Goal: Transaction & Acquisition: Purchase product/service

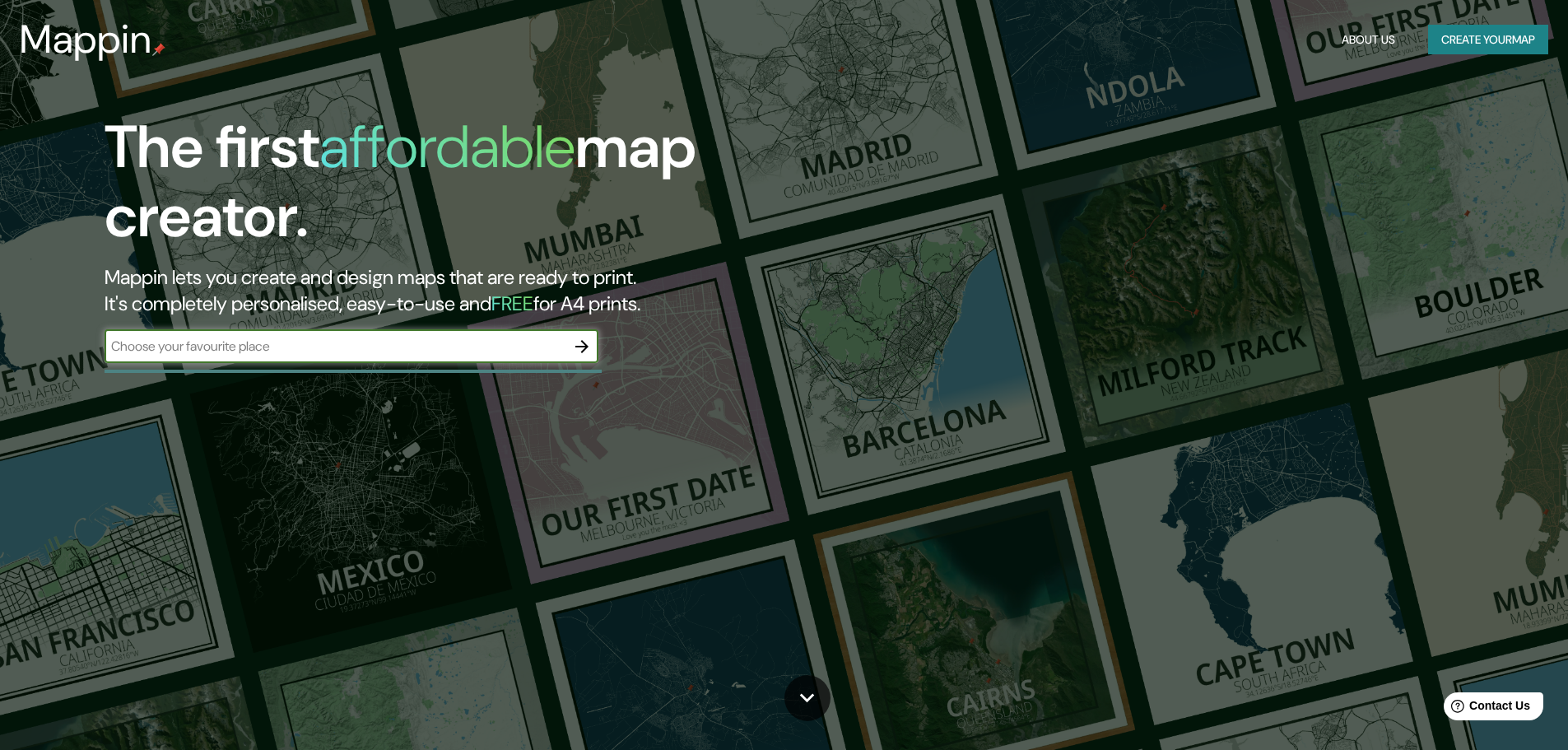
click at [495, 350] on input "text" at bounding box center [335, 346] width 461 height 19
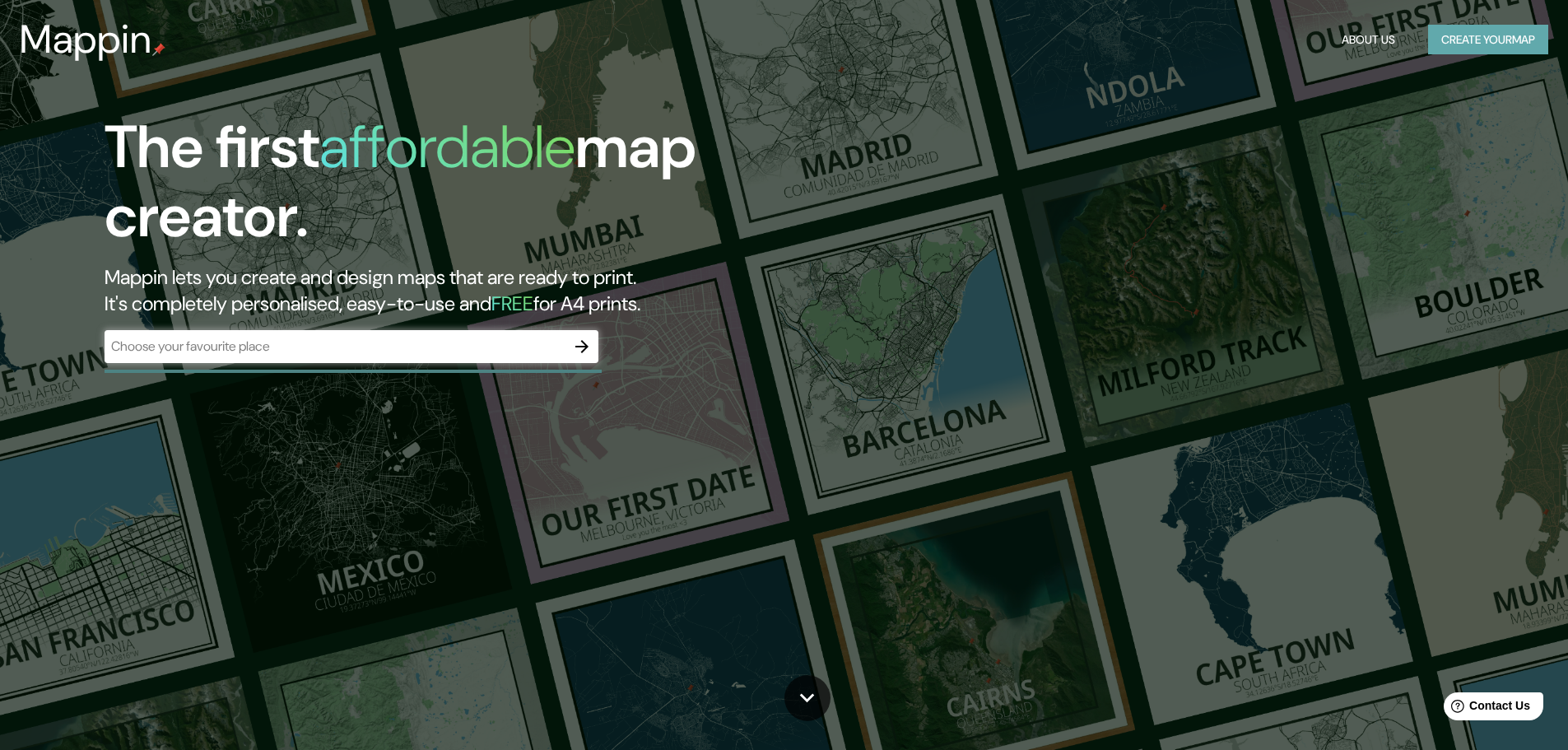
click at [1461, 31] on button "Create your map" at bounding box center [1488, 40] width 120 height 31
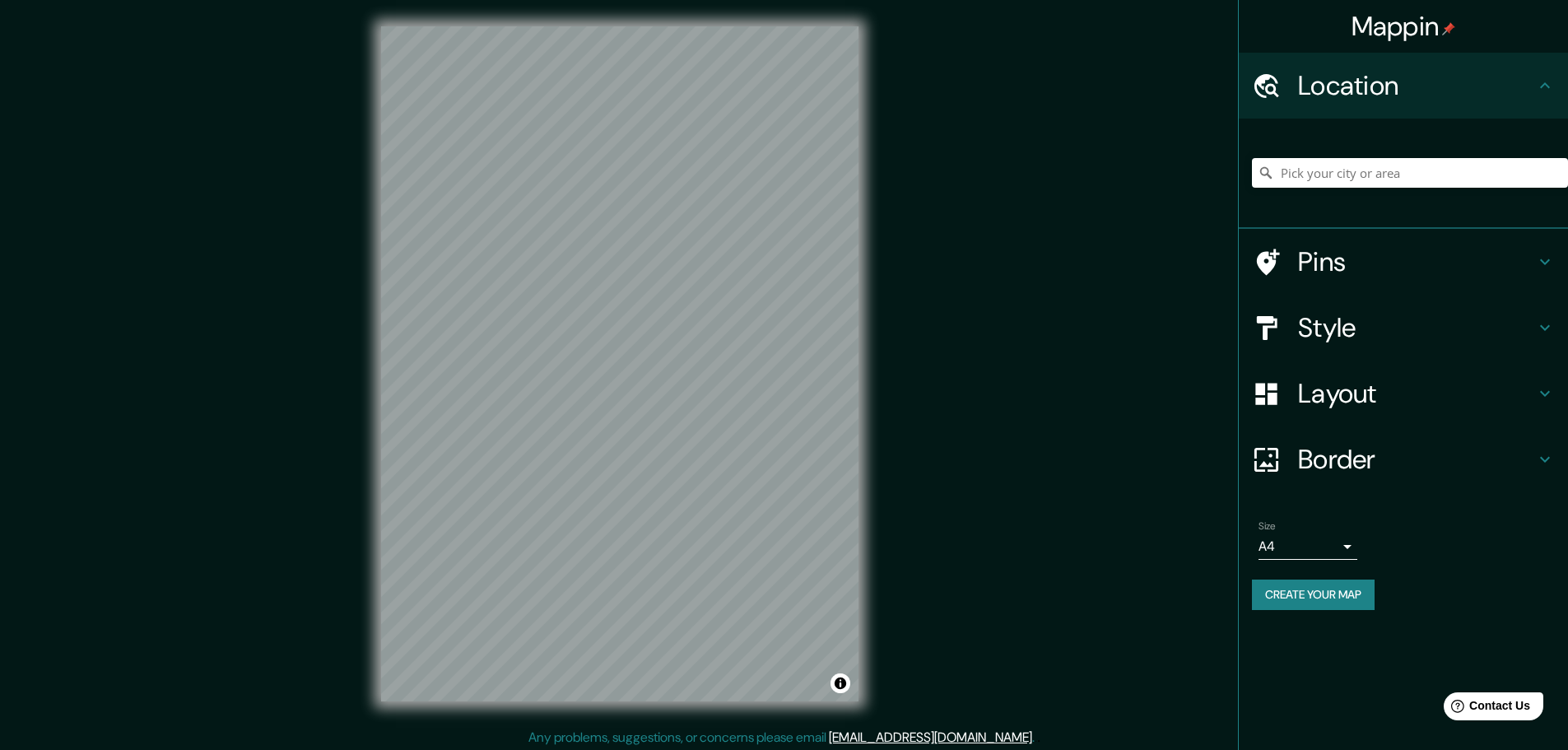
click at [1289, 551] on body "Mappin Location Pins Style Layout Border Choose a border. Hint : you can make l…" at bounding box center [784, 375] width 1568 height 750
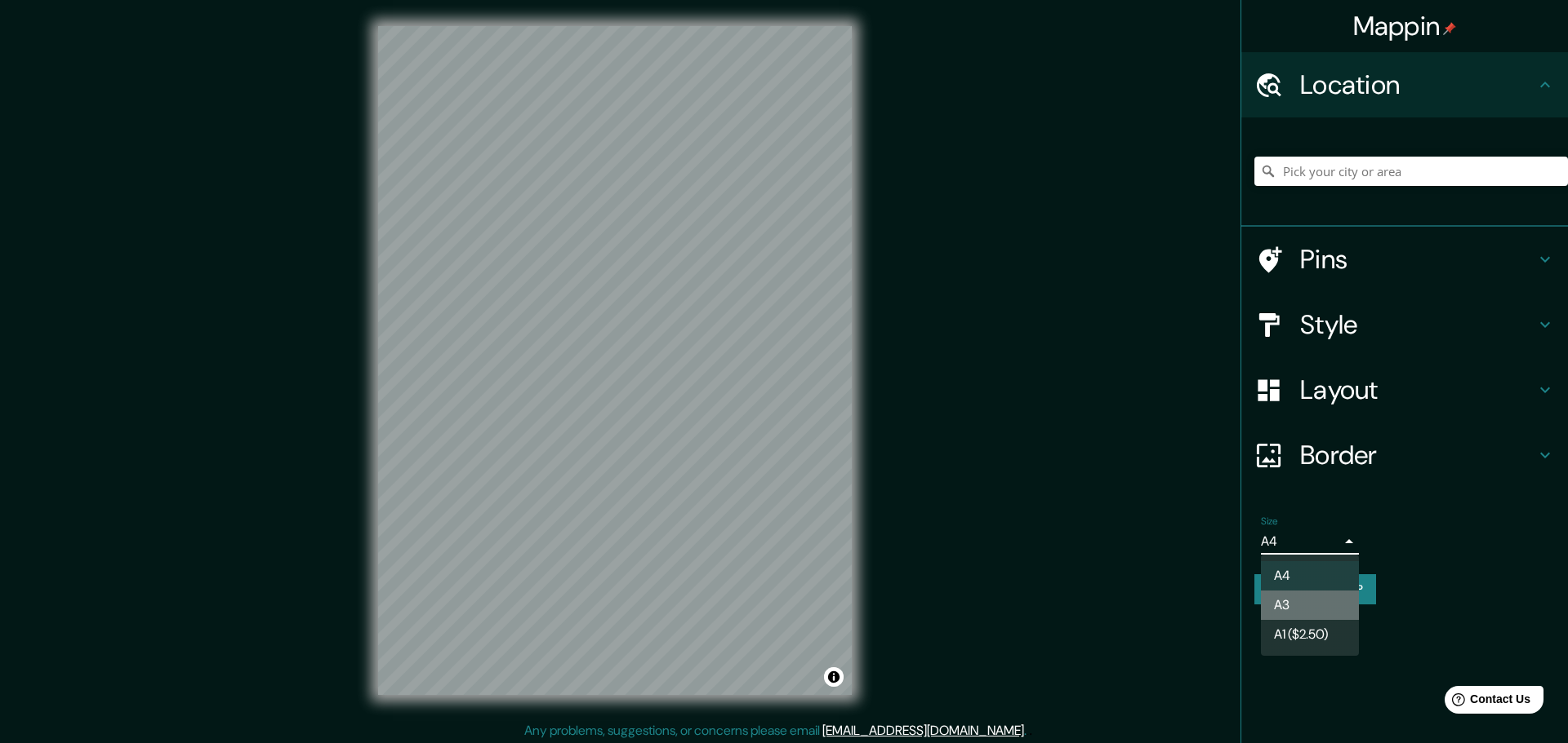
click at [1292, 608] on li "A3" at bounding box center [1310, 605] width 98 height 30
type input "a4"
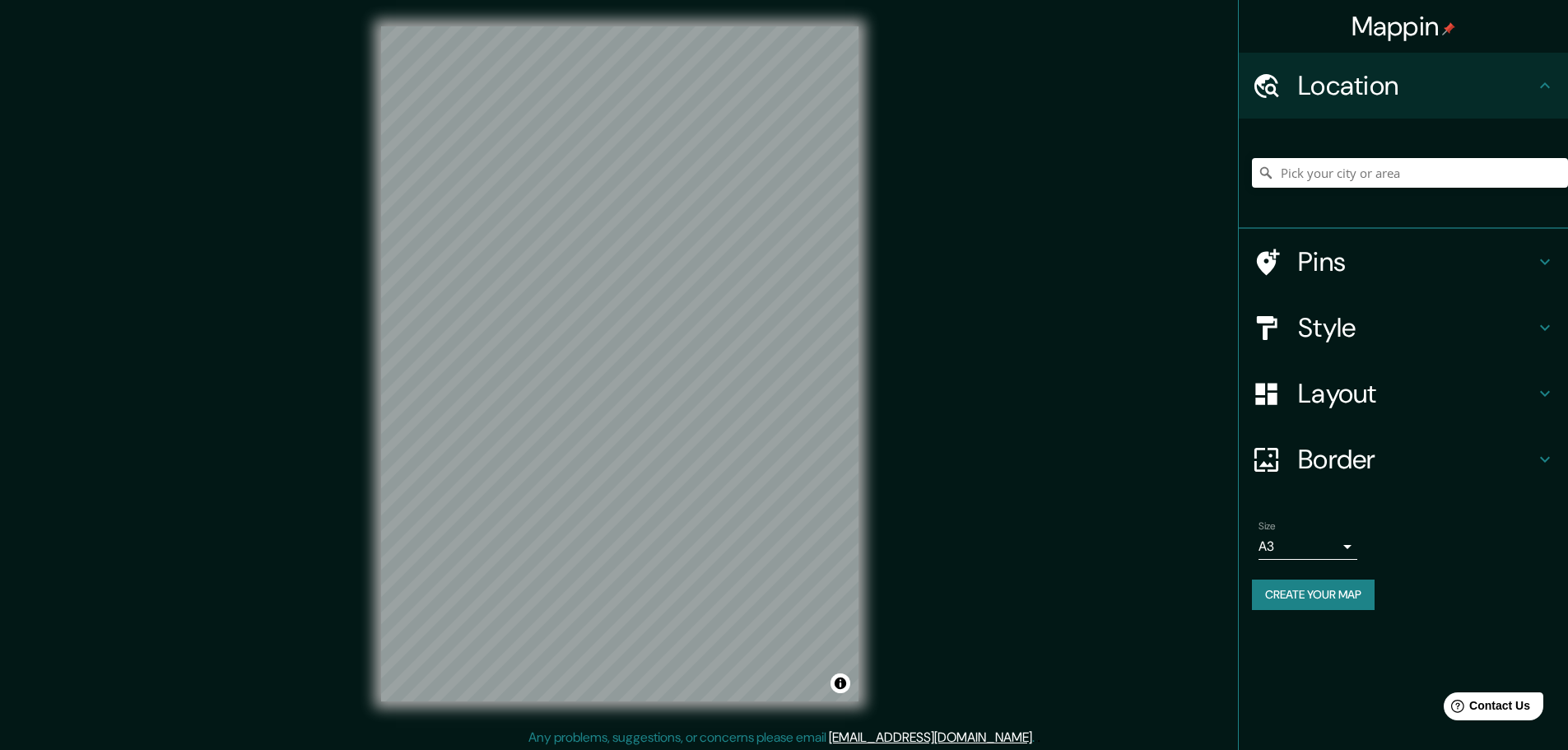
click at [1548, 324] on icon at bounding box center [1545, 328] width 20 height 20
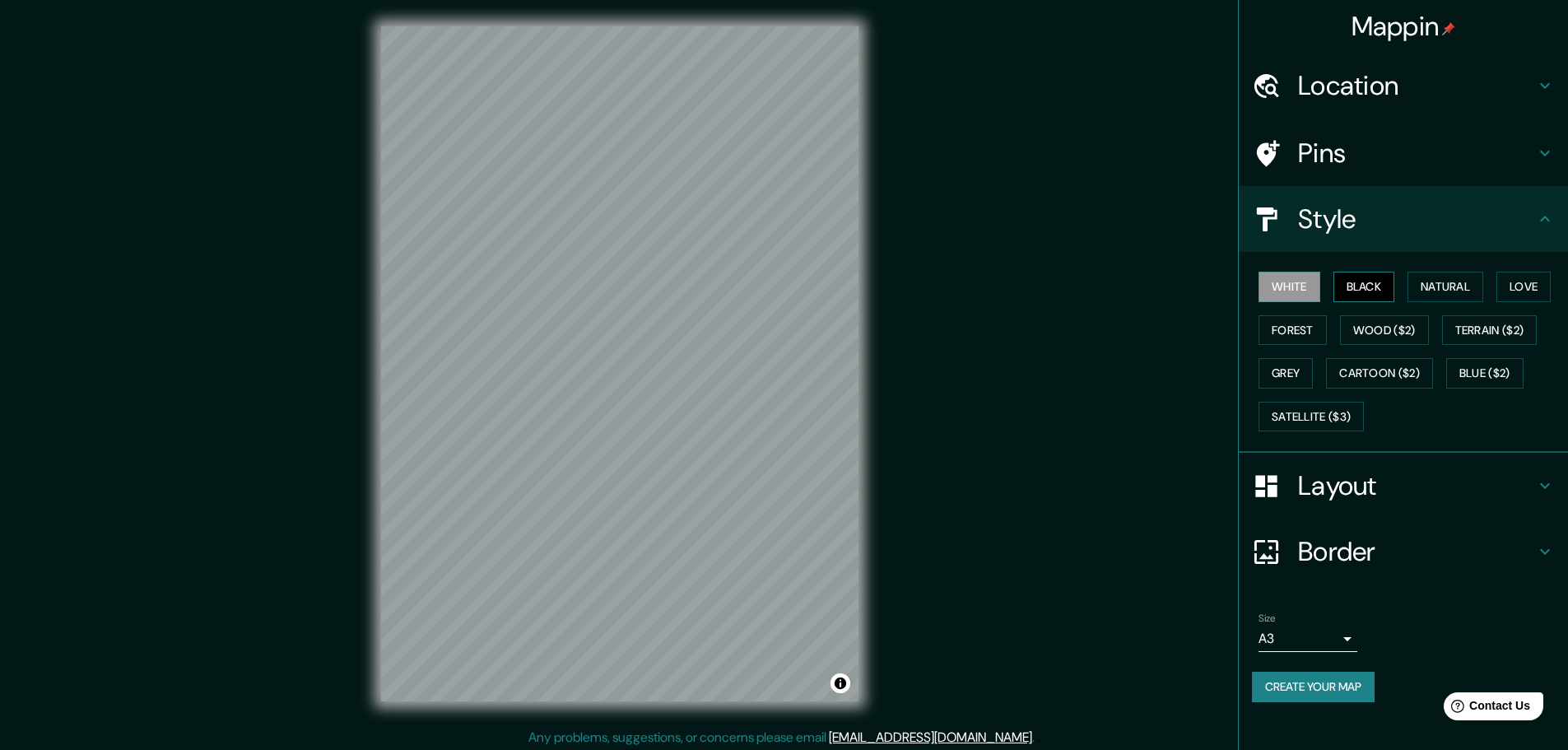
click at [1353, 290] on button "Black" at bounding box center [1365, 287] width 62 height 31
click at [1308, 284] on button "White" at bounding box center [1289, 287] width 62 height 31
click at [1458, 289] on button "Natural" at bounding box center [1445, 287] width 75 height 31
click at [1440, 284] on button "Natural" at bounding box center [1445, 287] width 75 height 31
click at [1282, 288] on button "White" at bounding box center [1289, 287] width 62 height 31
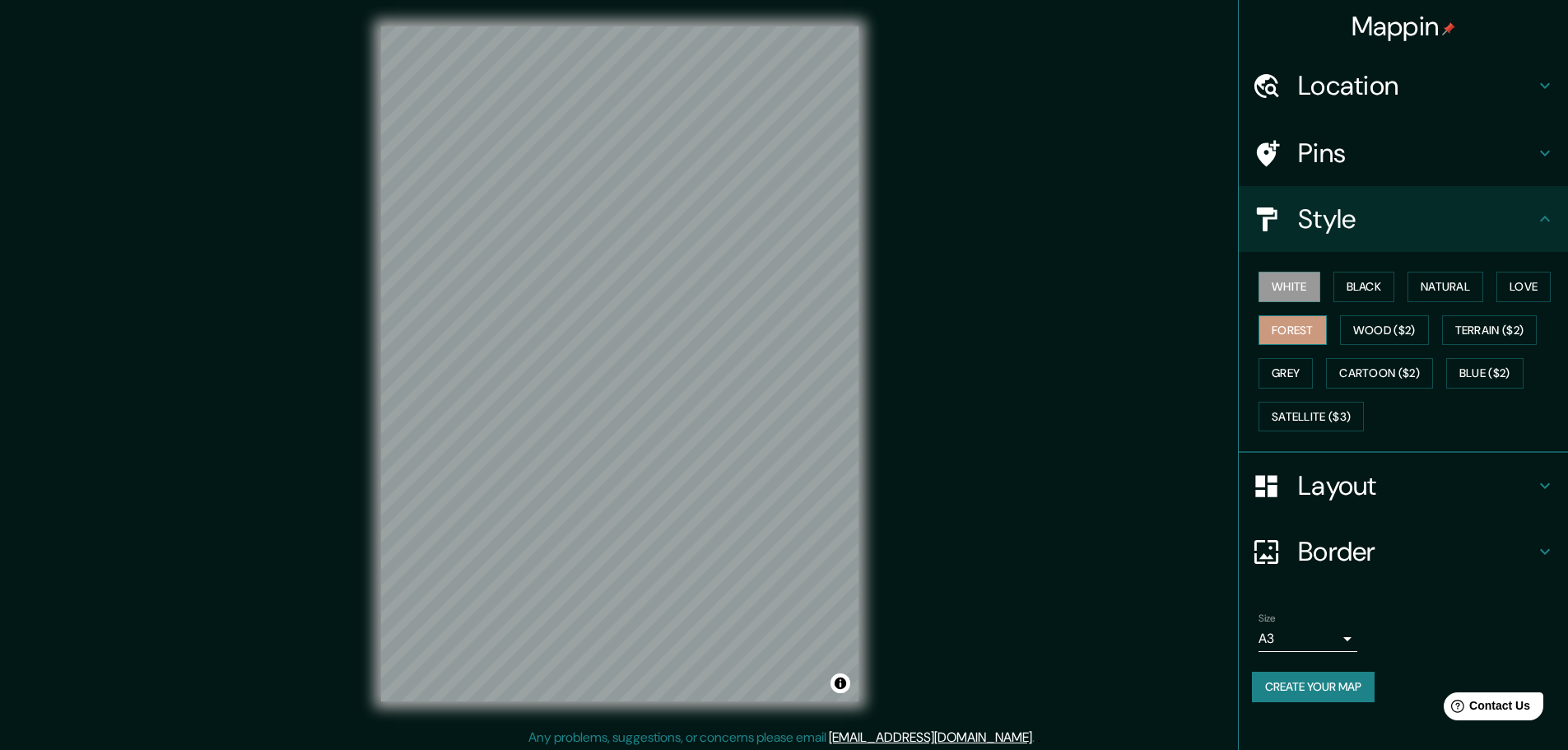
click at [1294, 329] on button "Forest" at bounding box center [1292, 331] width 68 height 31
click at [1379, 330] on button "Wood ($2)" at bounding box center [1385, 331] width 89 height 31
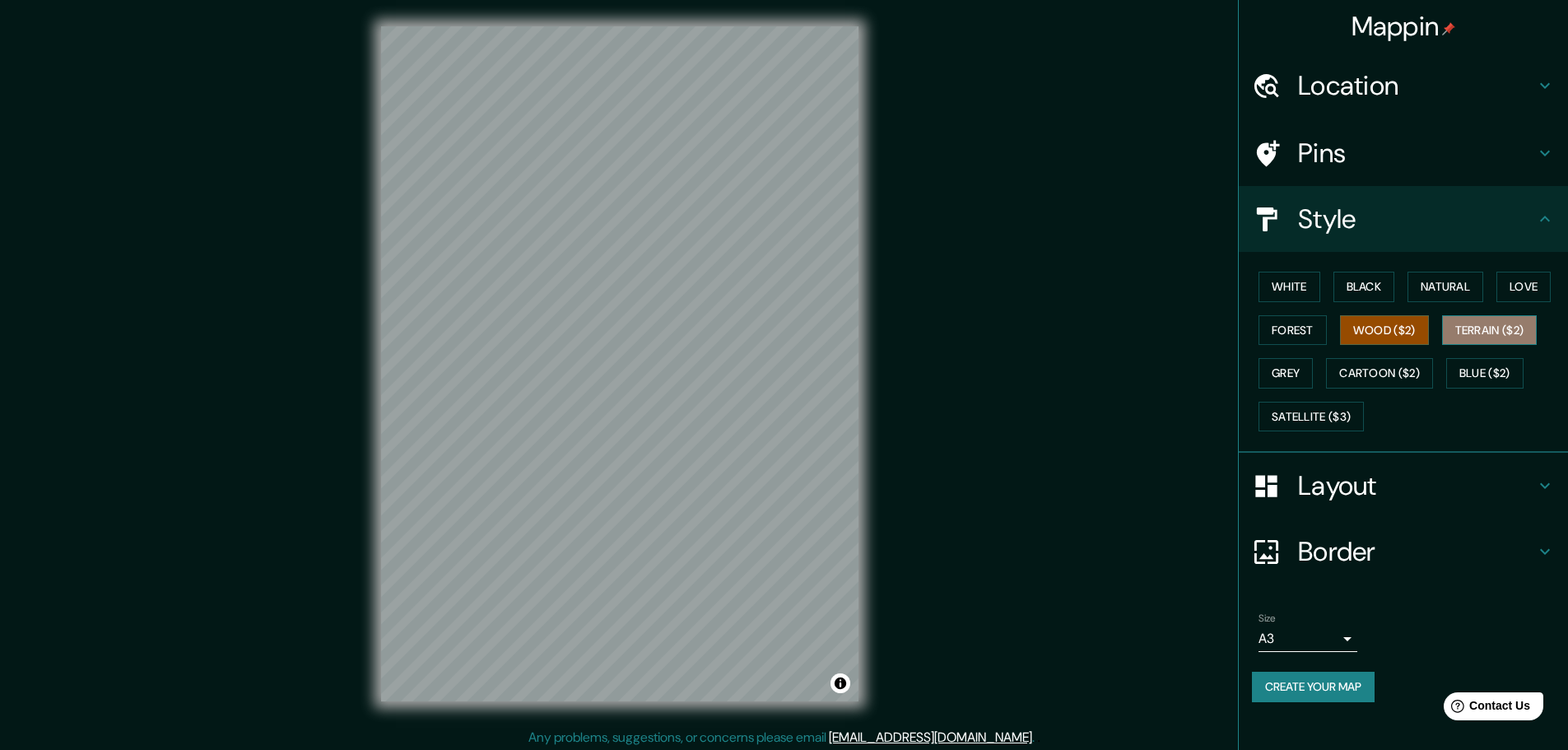
click at [1475, 325] on button "Terrain ($2)" at bounding box center [1489, 331] width 95 height 31
click at [1392, 374] on button "Cartoon ($2)" at bounding box center [1379, 374] width 107 height 31
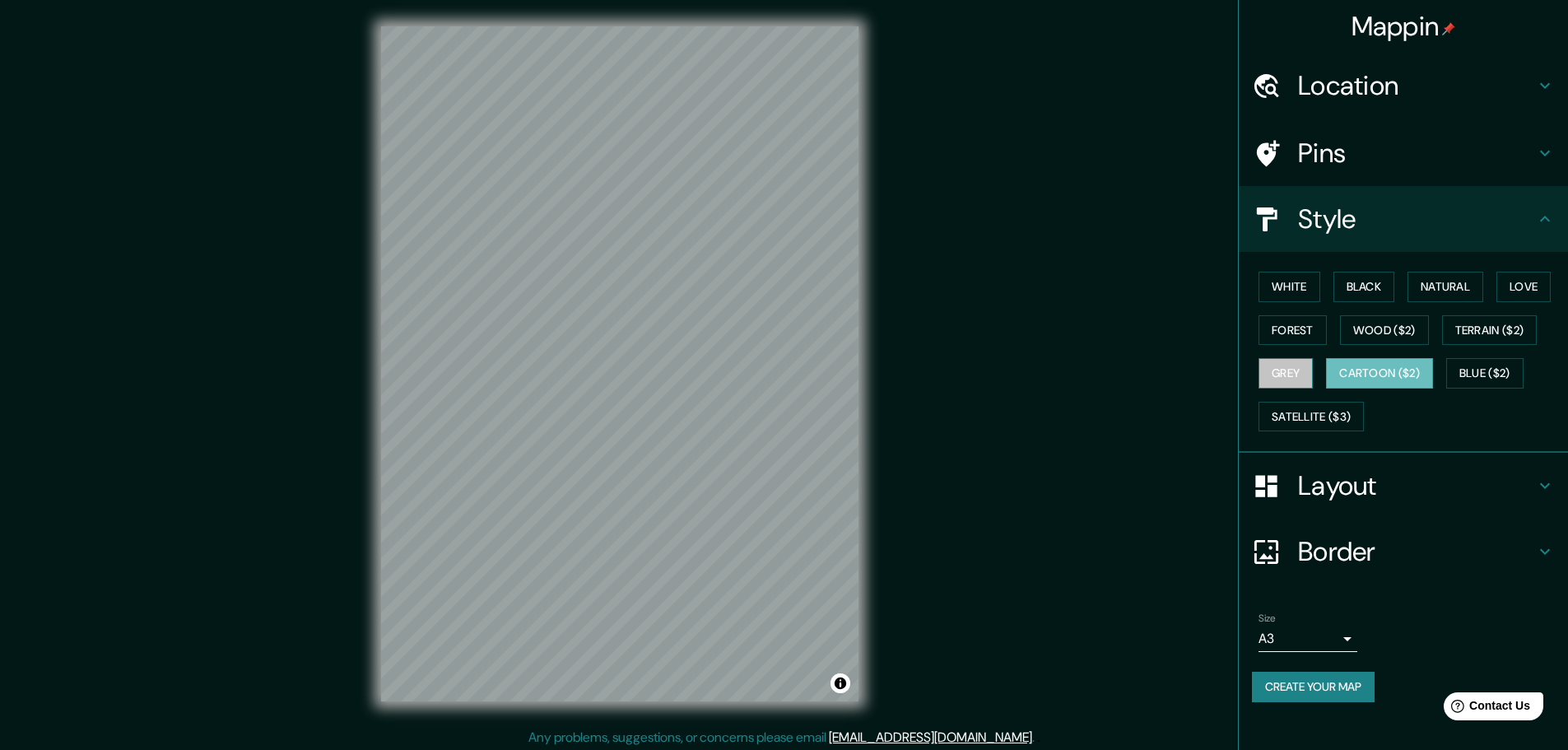
click at [1284, 370] on button "Grey" at bounding box center [1286, 374] width 54 height 31
click at [1306, 417] on button "Satellite ($3)" at bounding box center [1311, 418] width 105 height 31
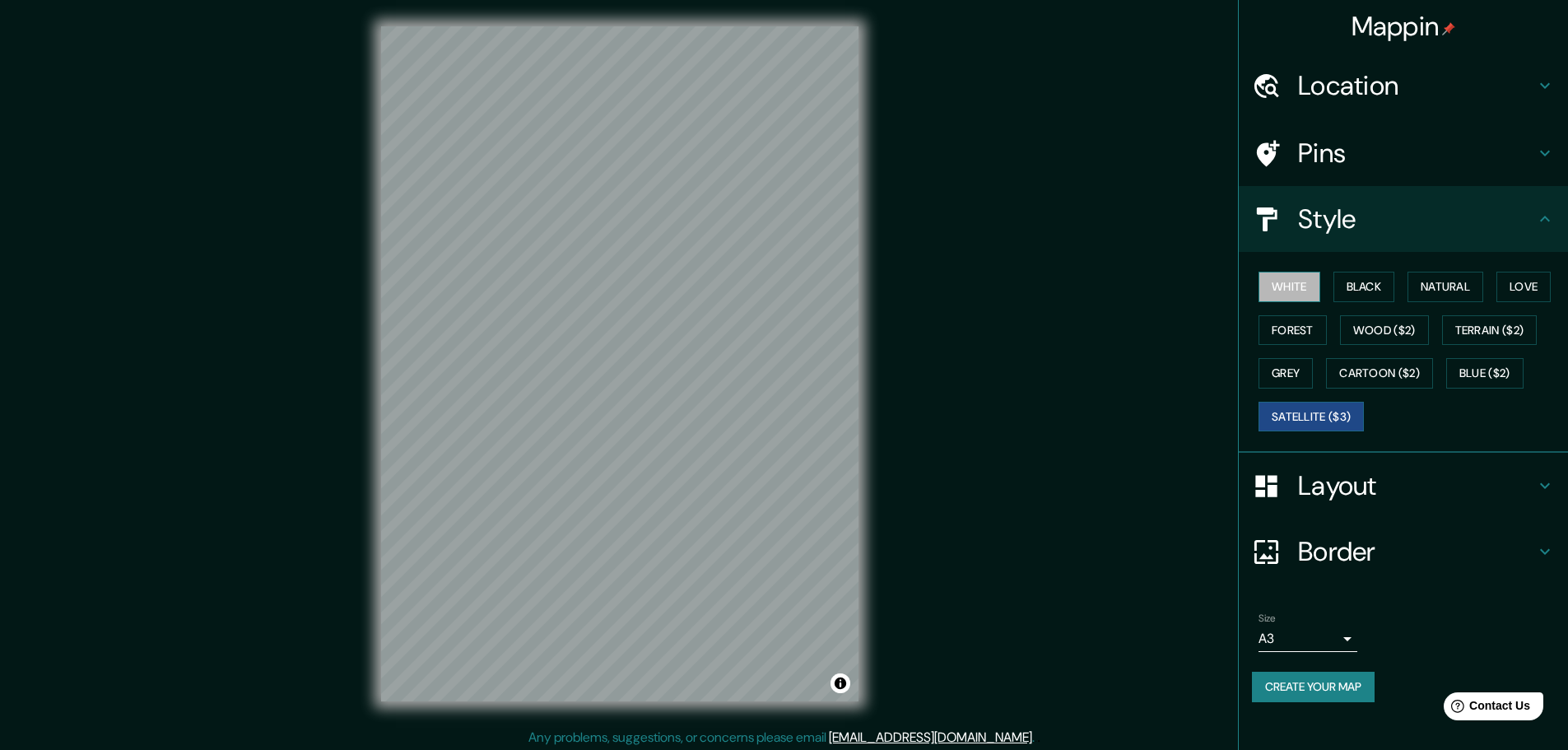
click at [1286, 285] on button "White" at bounding box center [1289, 287] width 62 height 31
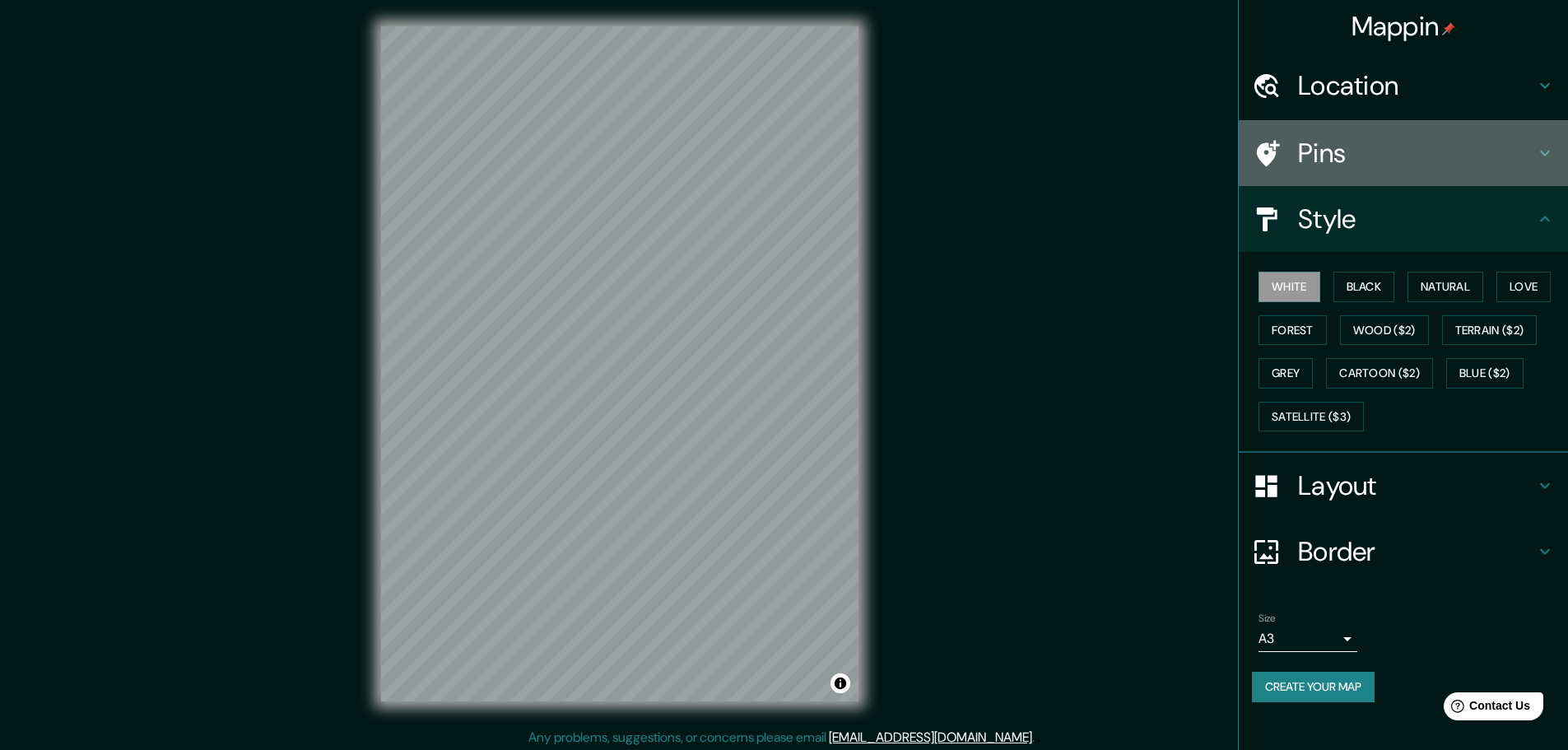
click at [1392, 146] on h4 "Pins" at bounding box center [1416, 153] width 237 height 33
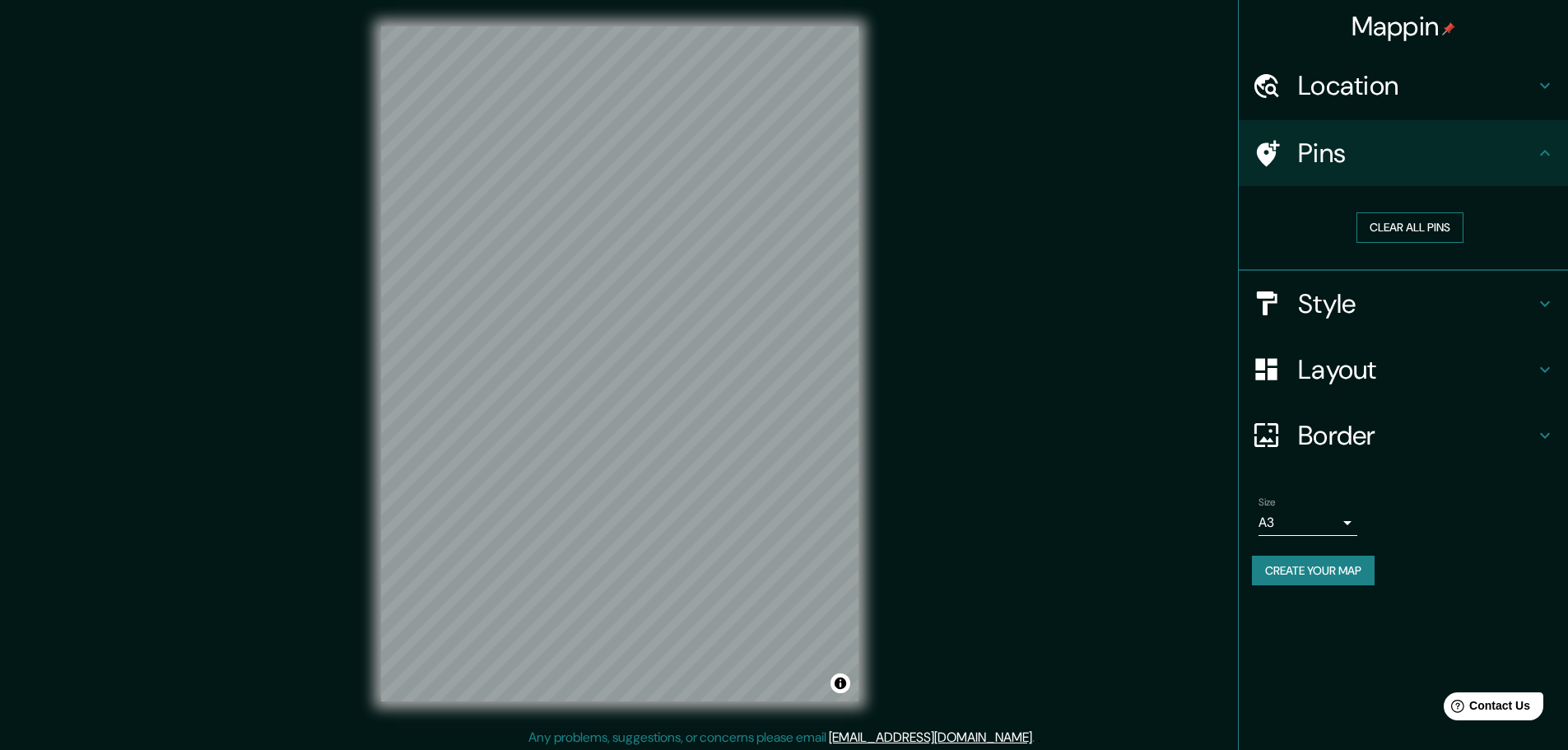
click at [1413, 231] on button "Clear all pins" at bounding box center [1410, 228] width 107 height 31
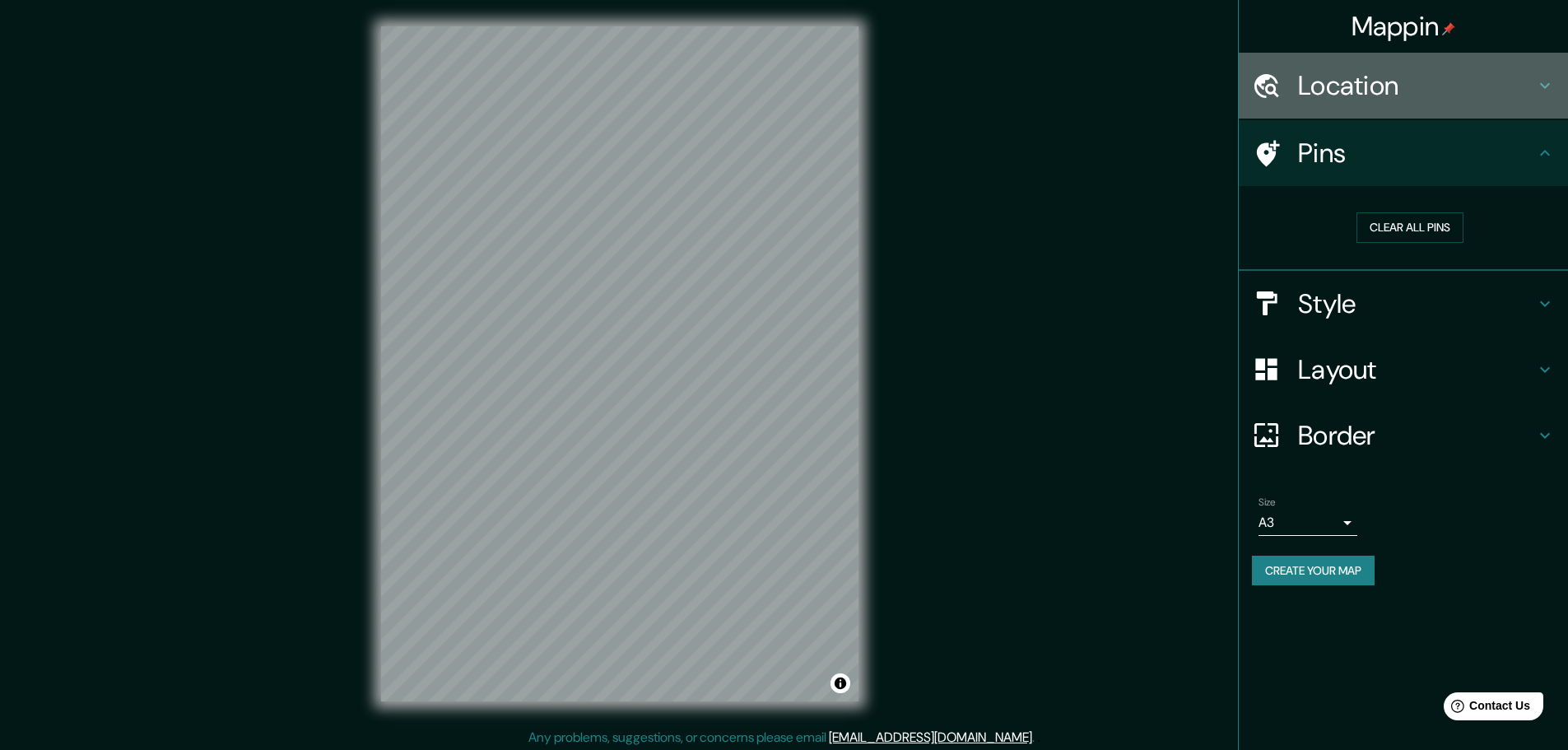
click at [1412, 94] on h4 "Location" at bounding box center [1416, 85] width 237 height 33
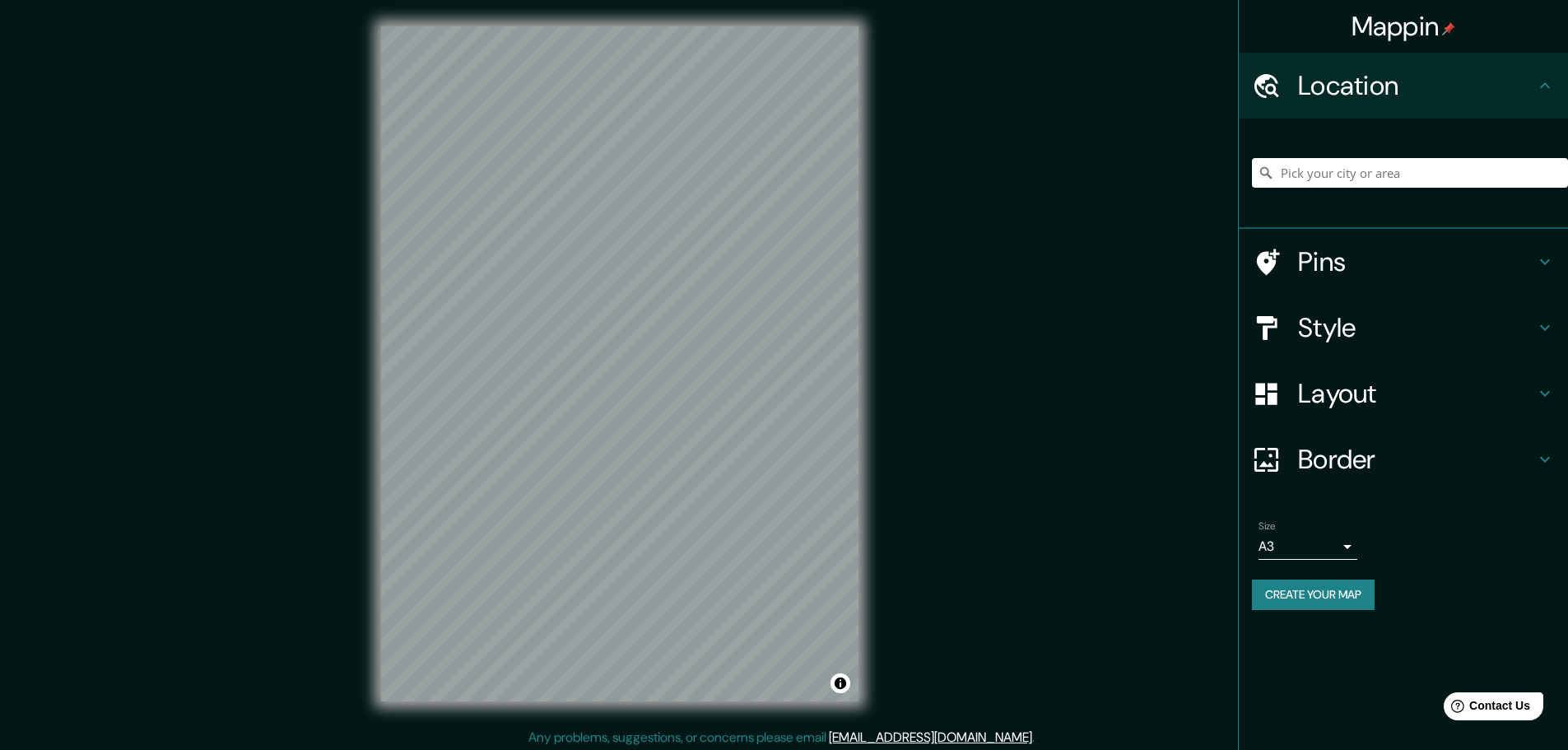
click at [1367, 450] on h4 "Border" at bounding box center [1416, 459] width 237 height 33
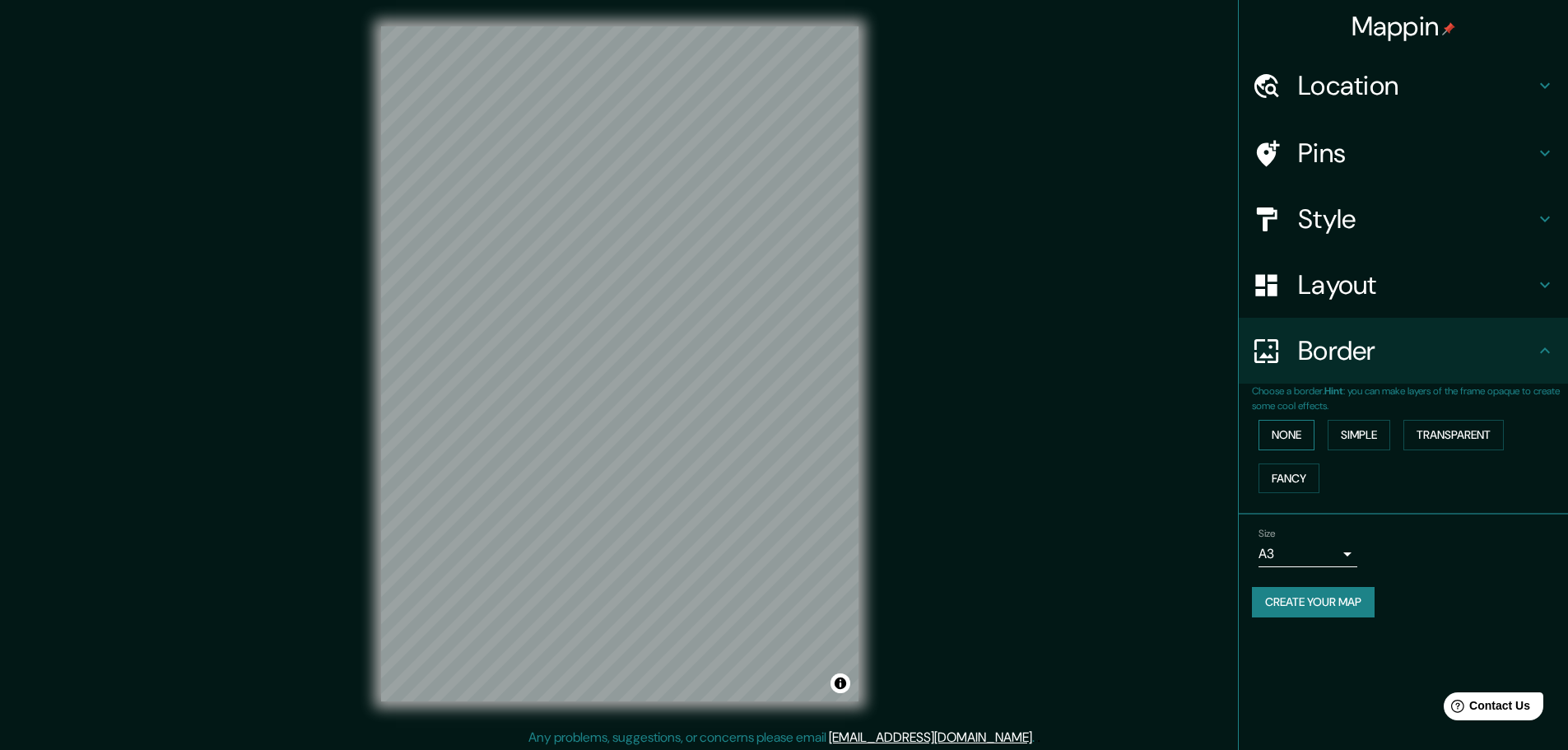
click at [1290, 428] on button "None" at bounding box center [1287, 436] width 56 height 31
click at [1363, 425] on button "Simple" at bounding box center [1358, 436] width 63 height 31
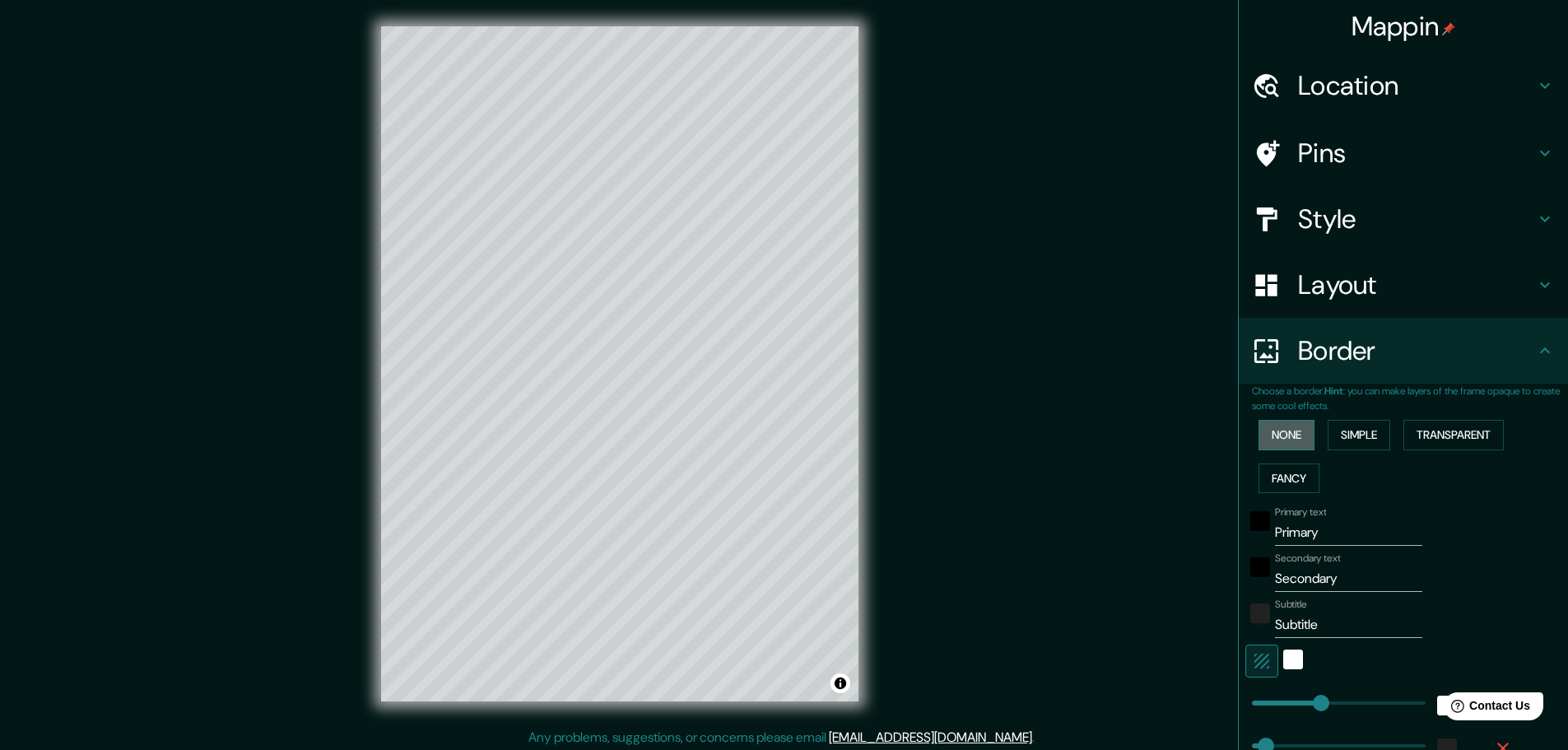
click at [1284, 432] on button "None" at bounding box center [1287, 436] width 56 height 31
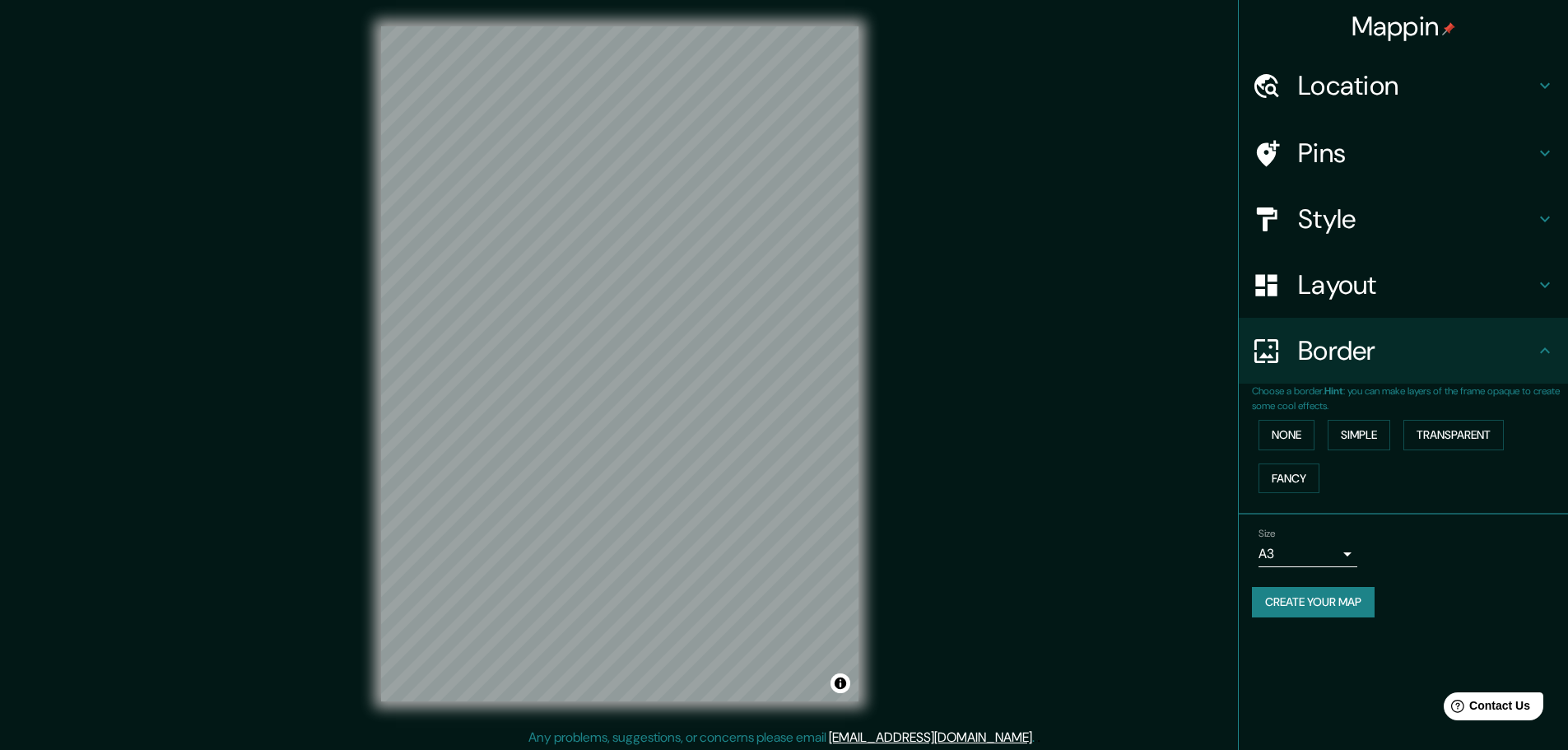
click at [1316, 212] on h4 "Style" at bounding box center [1416, 219] width 237 height 33
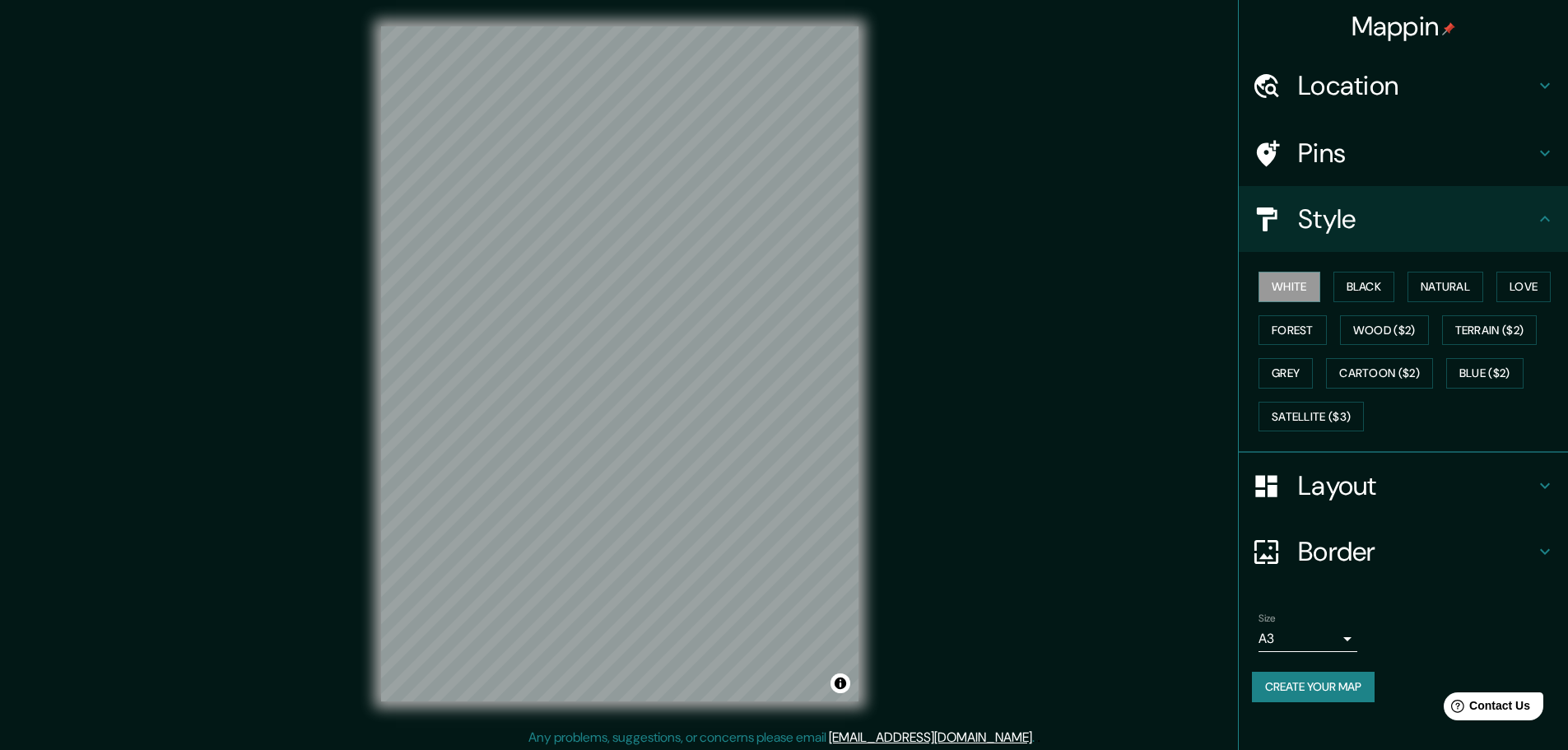
click at [1316, 213] on h4 "Style" at bounding box center [1416, 219] width 237 height 33
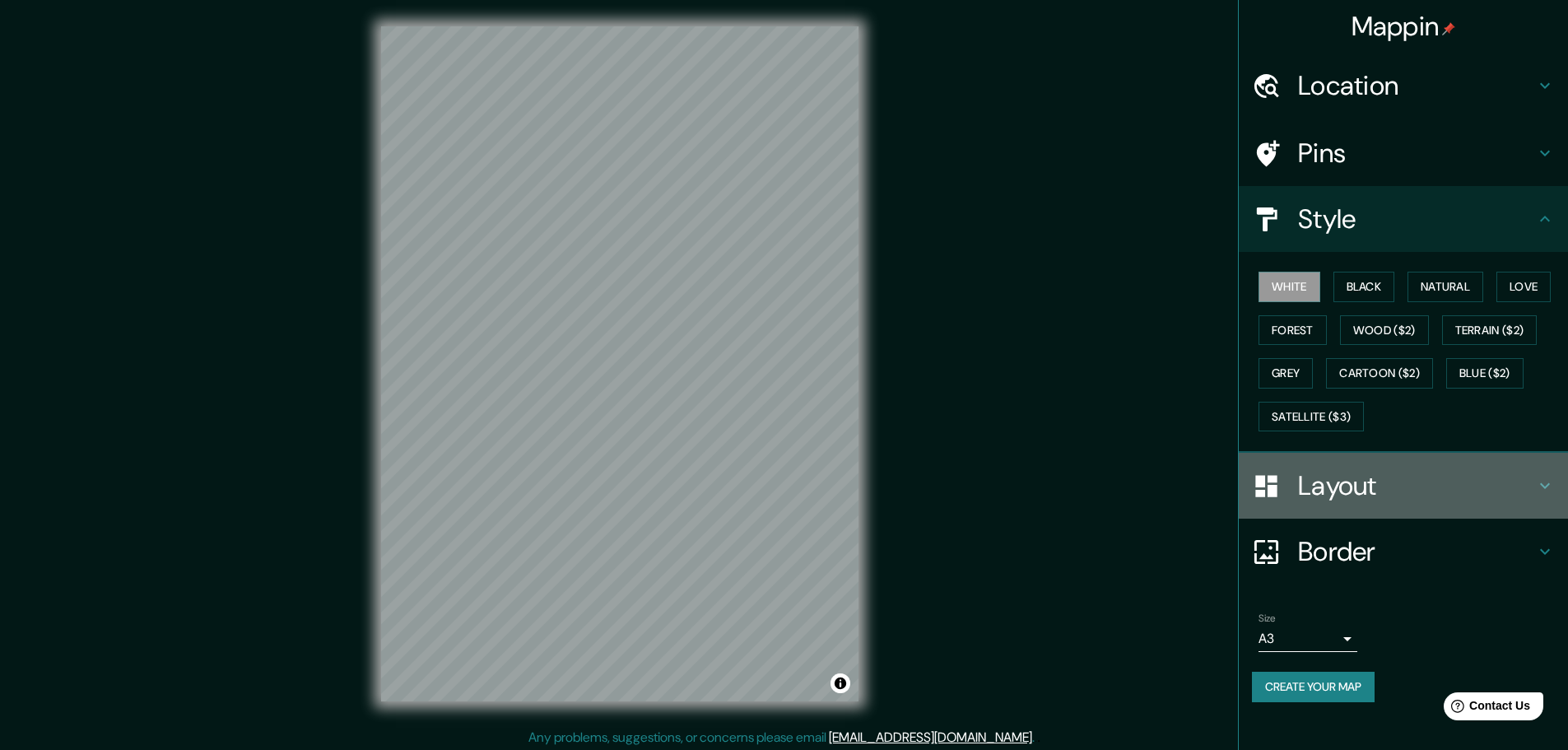
click at [1343, 493] on h4 "Layout" at bounding box center [1416, 486] width 237 height 33
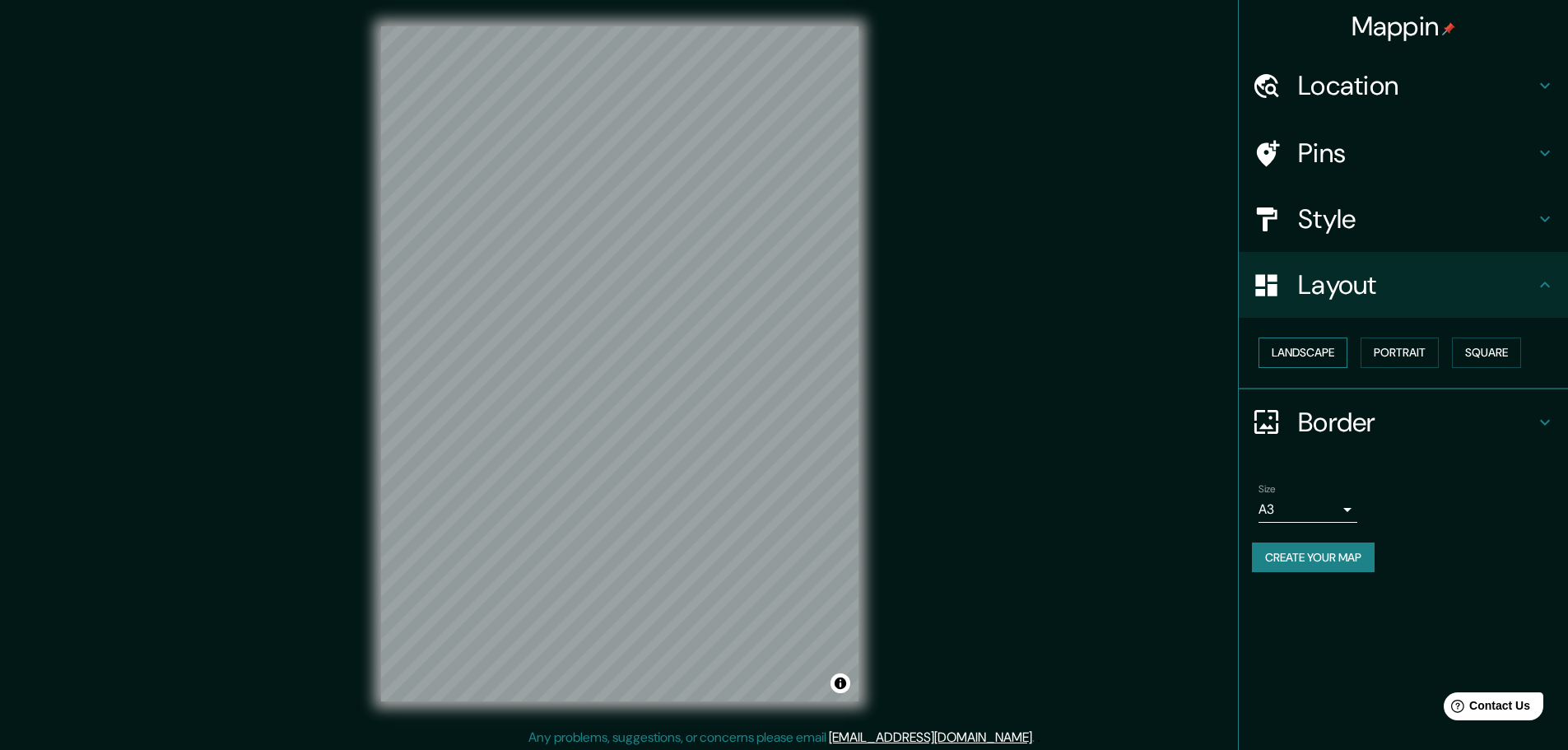
click at [1301, 350] on button "Landscape" at bounding box center [1303, 353] width 89 height 31
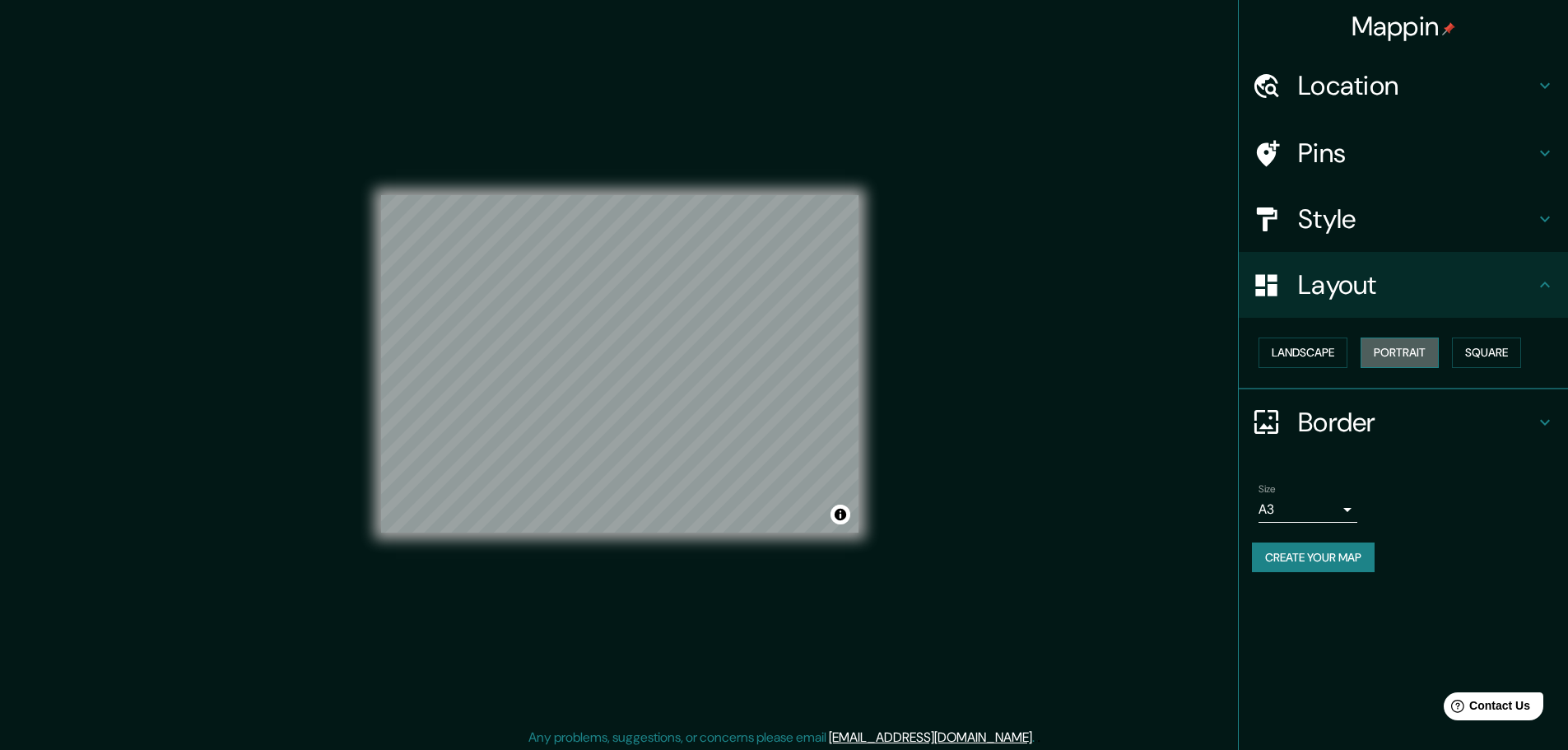
click at [1404, 352] on button "Portrait" at bounding box center [1400, 353] width 78 height 31
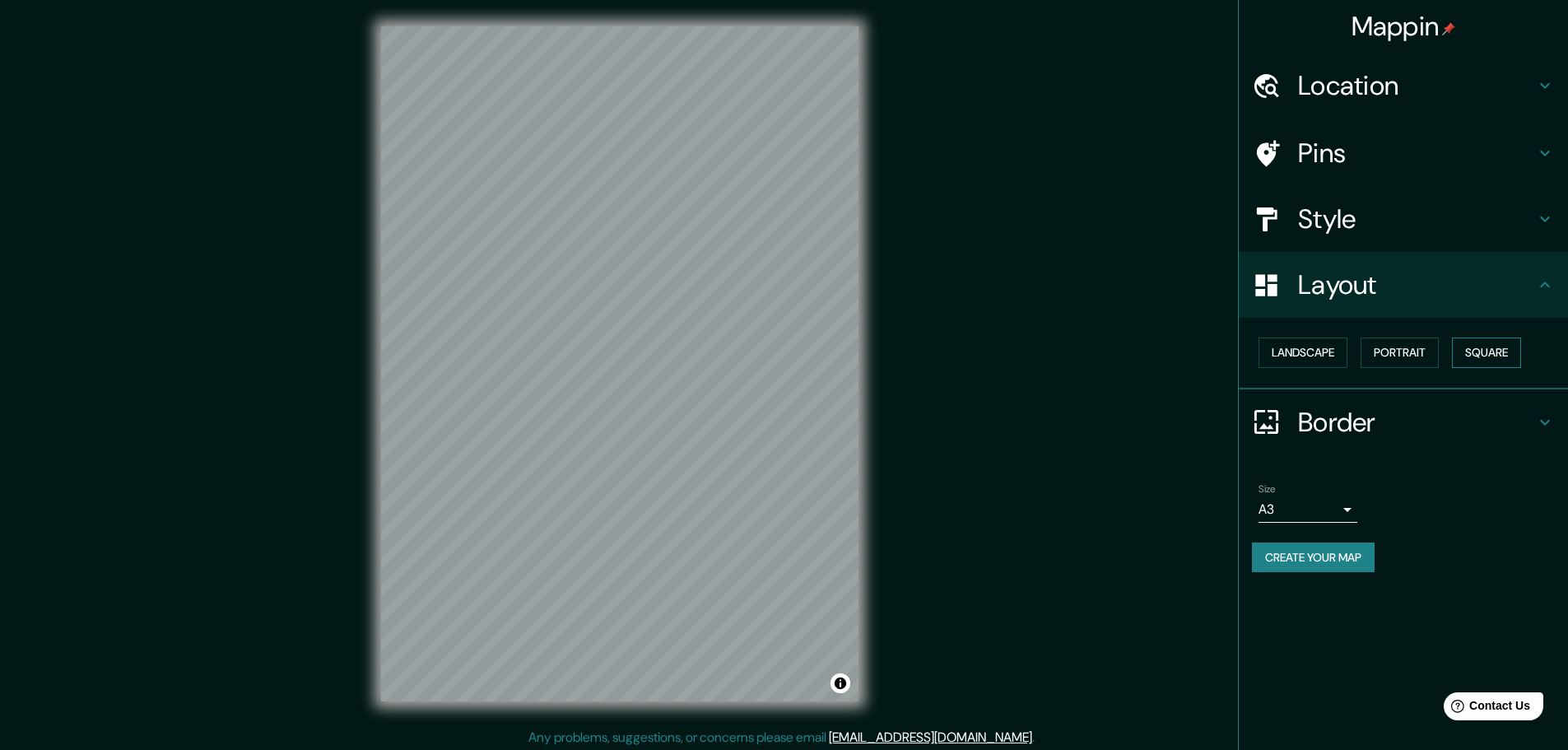
click at [1505, 350] on button "Square" at bounding box center [1486, 353] width 69 height 31
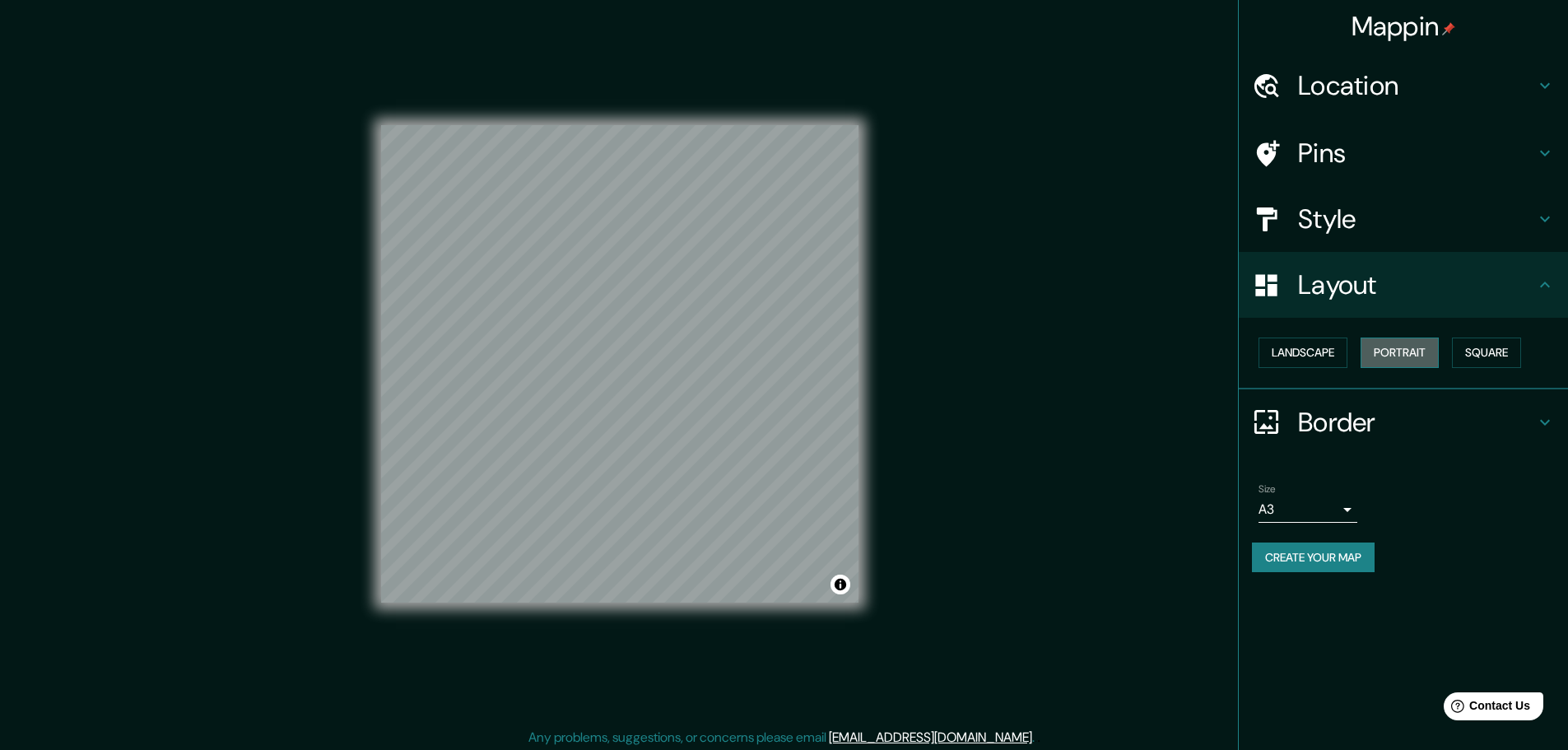
click at [1388, 355] on button "Portrait" at bounding box center [1400, 353] width 78 height 31
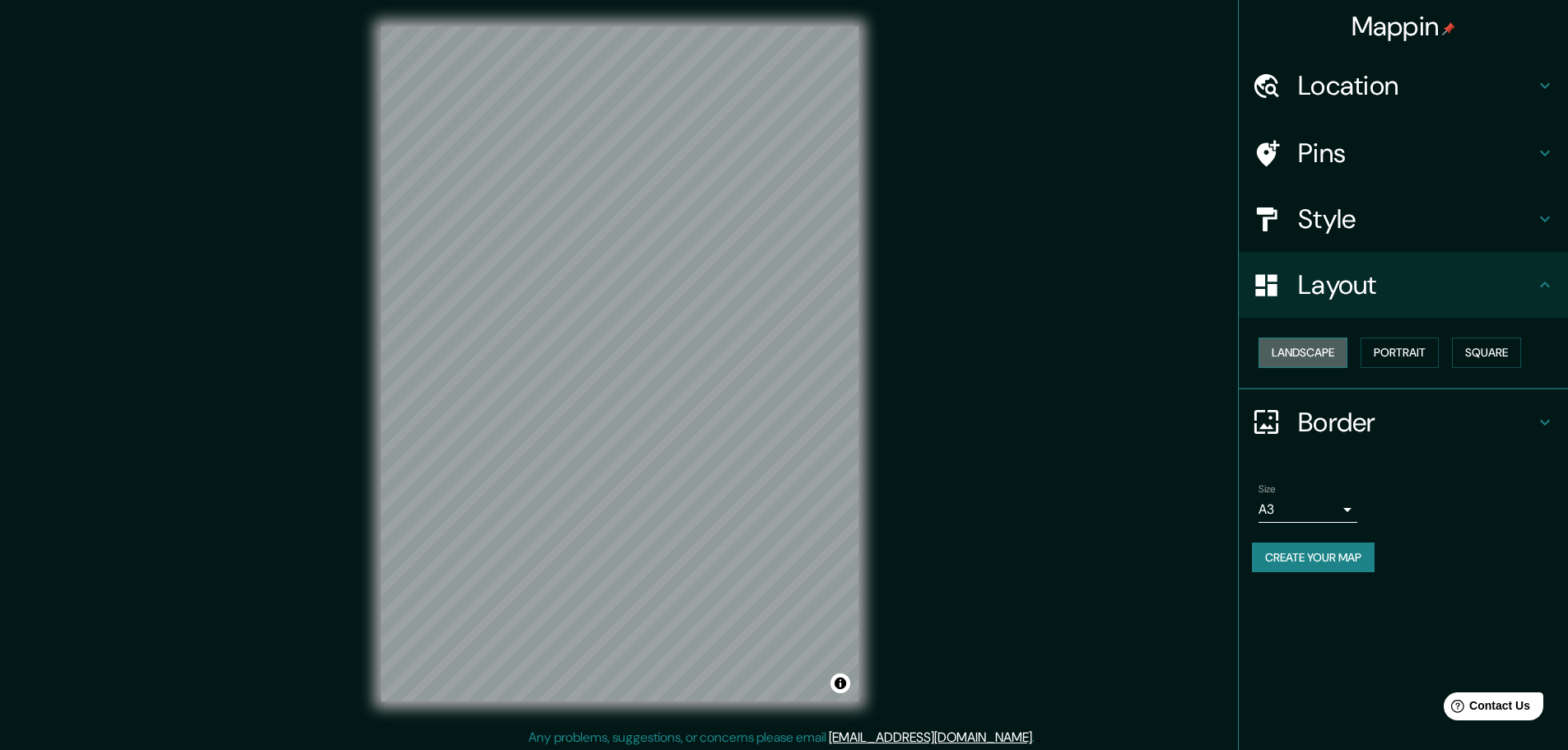
click at [1328, 350] on button "Landscape" at bounding box center [1303, 353] width 89 height 31
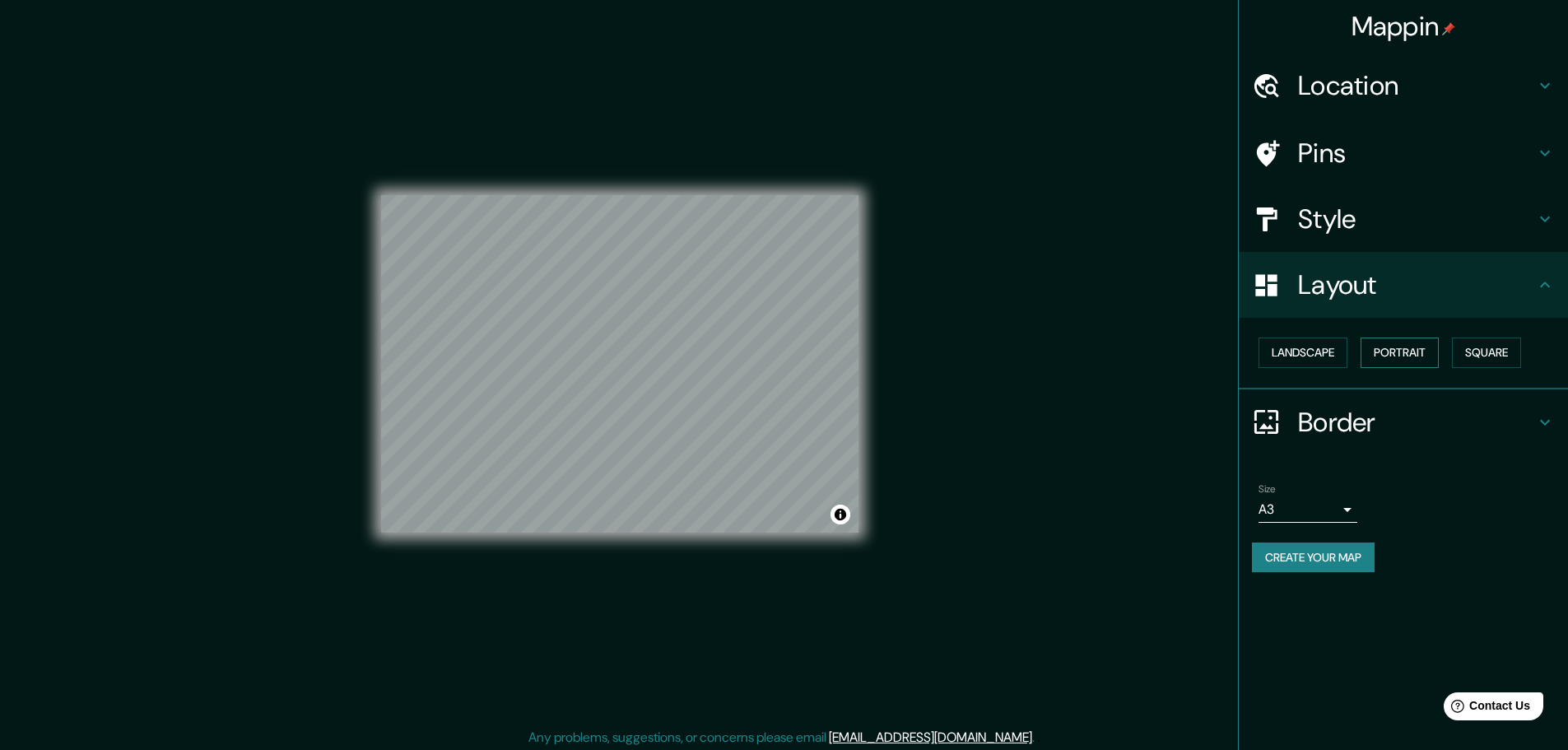
click at [1390, 350] on button "Portrait" at bounding box center [1400, 353] width 78 height 31
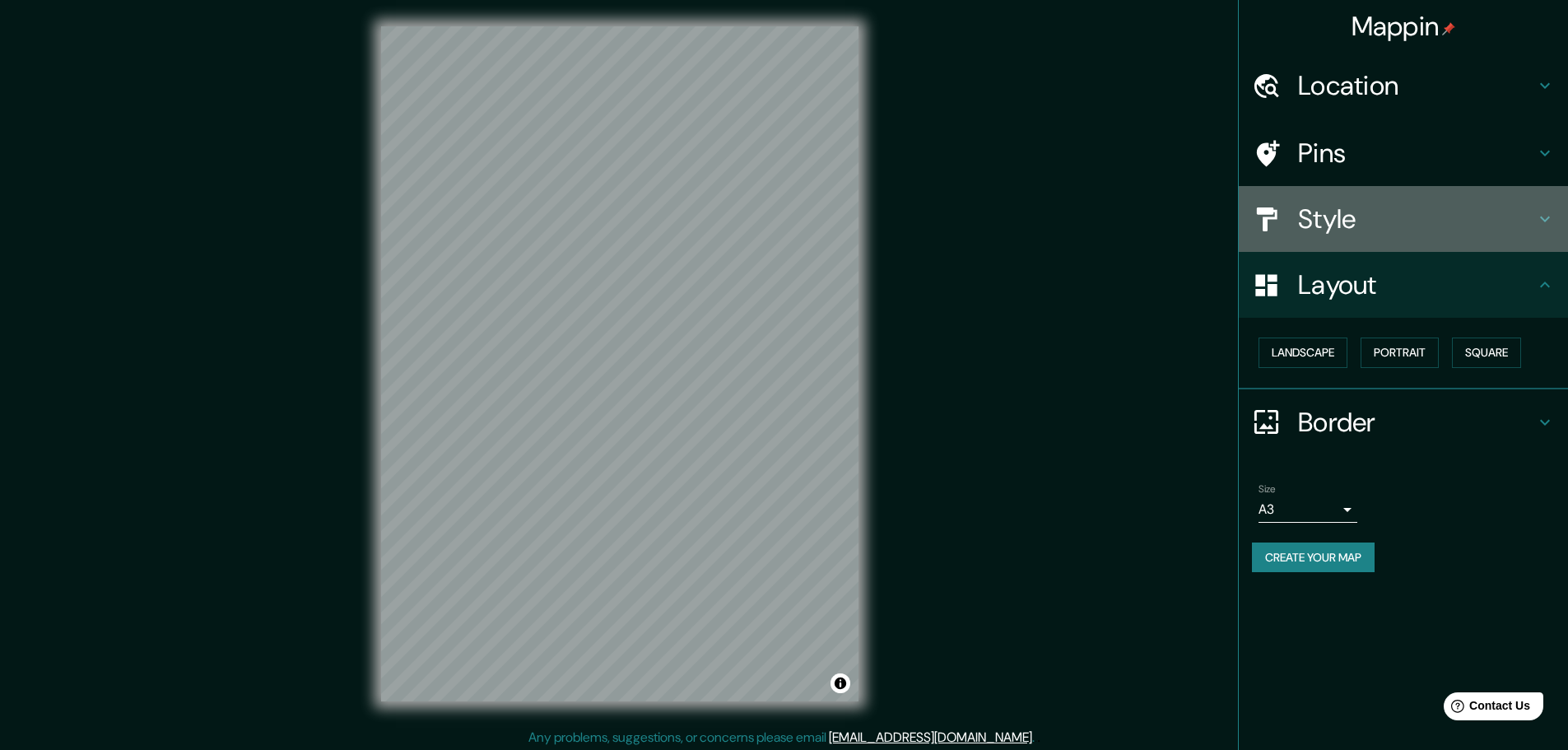
click at [1367, 232] on h4 "Style" at bounding box center [1416, 219] width 237 height 33
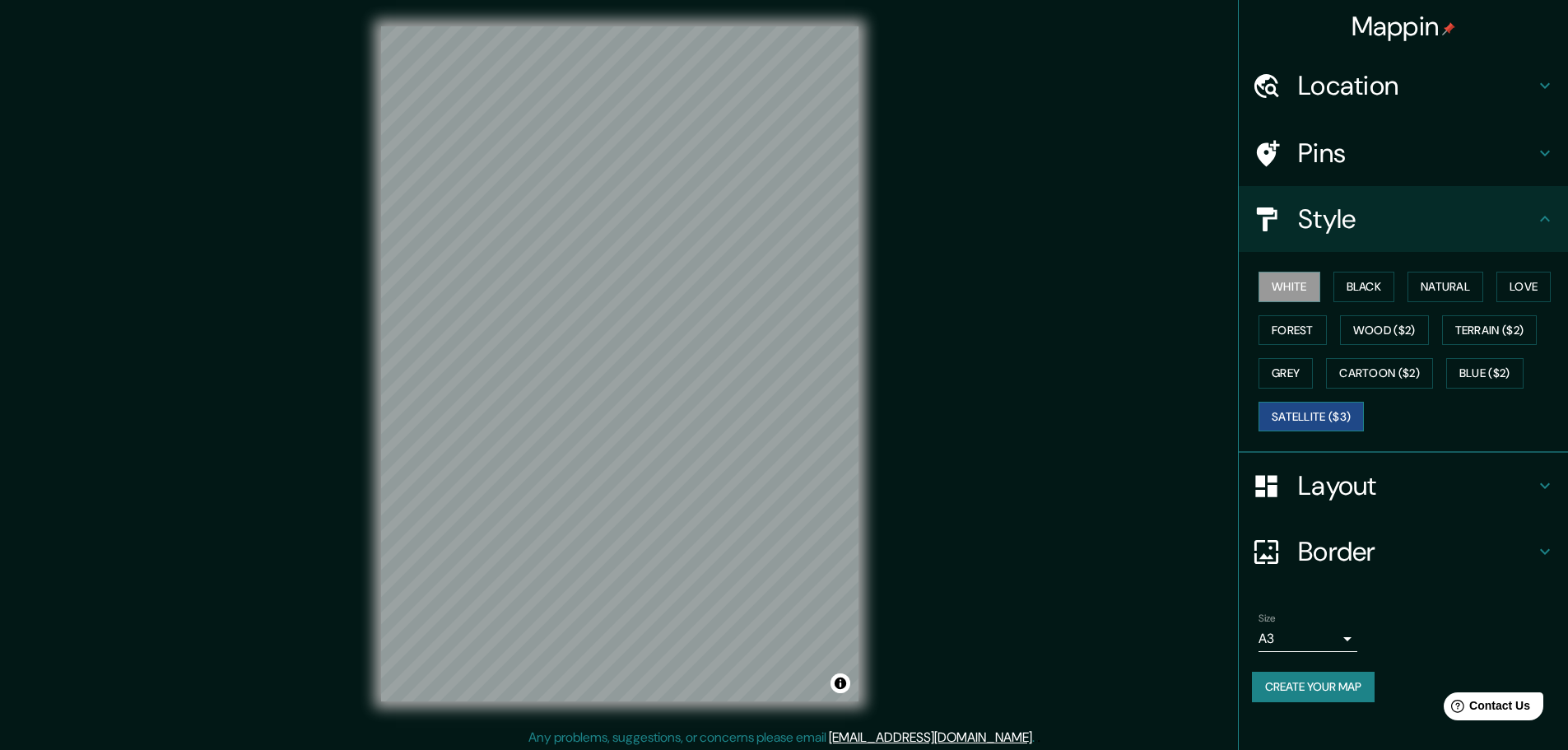
click at [1328, 414] on button "Satellite ($3)" at bounding box center [1311, 418] width 105 height 31
click at [1446, 367] on div "White Black Natural Love Forest Wood ($2) Terrain ($2) Grey Cartoon ($2) Blue (…" at bounding box center [1410, 351] width 316 height 173
click at [1496, 366] on button "Blue ($2)" at bounding box center [1485, 374] width 77 height 31
click at [1276, 370] on button "Grey" at bounding box center [1286, 374] width 54 height 31
click at [1295, 340] on button "Forest" at bounding box center [1292, 331] width 68 height 31
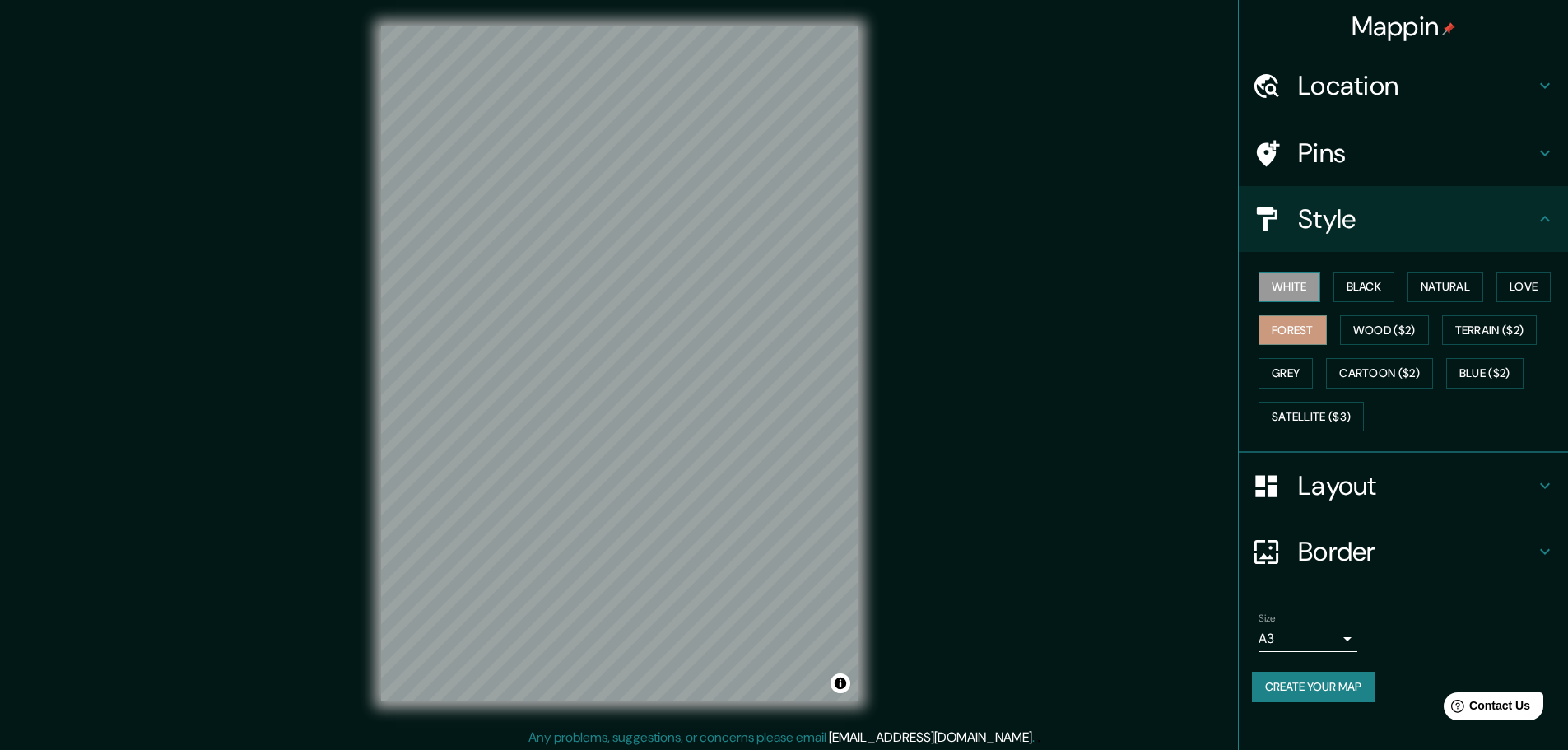
click at [1308, 288] on button "White" at bounding box center [1289, 287] width 62 height 31
